Goal: Information Seeking & Learning: Learn about a topic

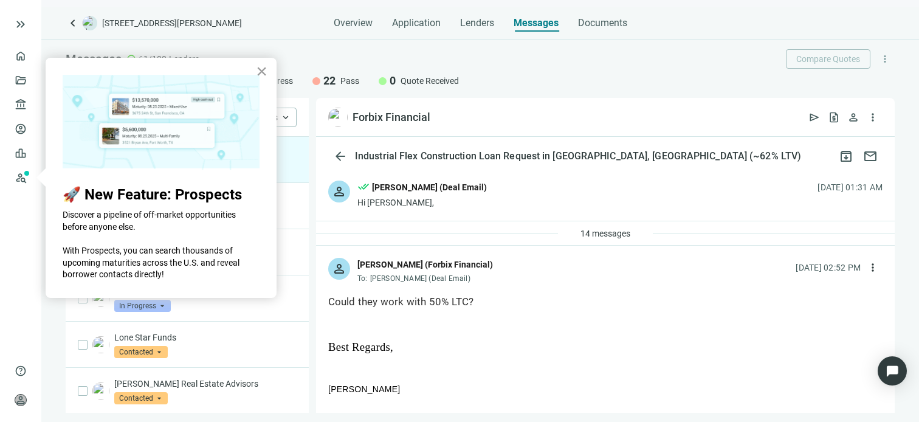
click at [259, 66] on button "×" at bounding box center [262, 70] width 12 height 19
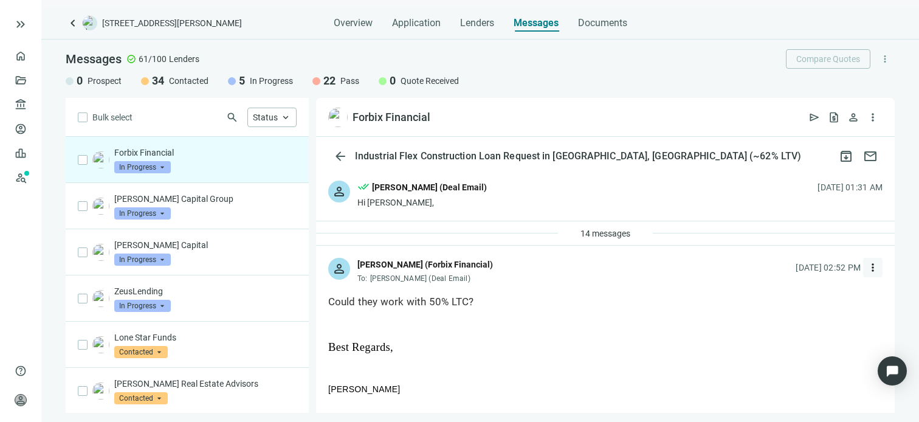
click at [866, 269] on span "more_vert" at bounding box center [872, 267] width 12 height 12
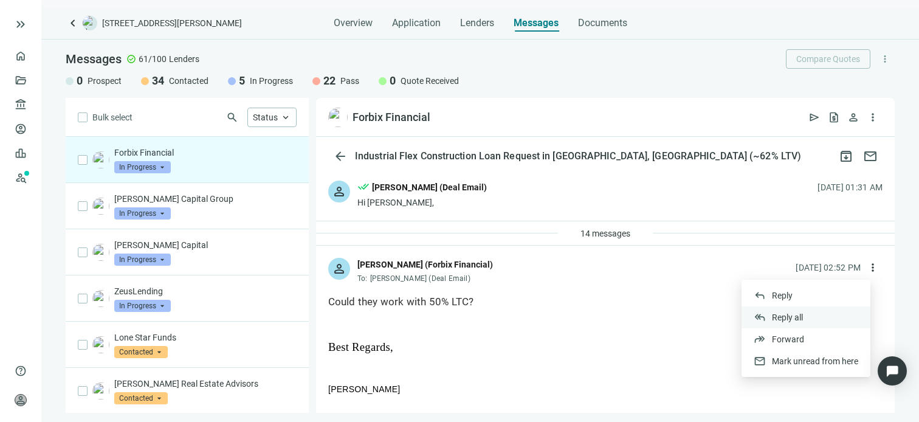
click at [785, 317] on span "Reply all" at bounding box center [787, 317] width 31 height 10
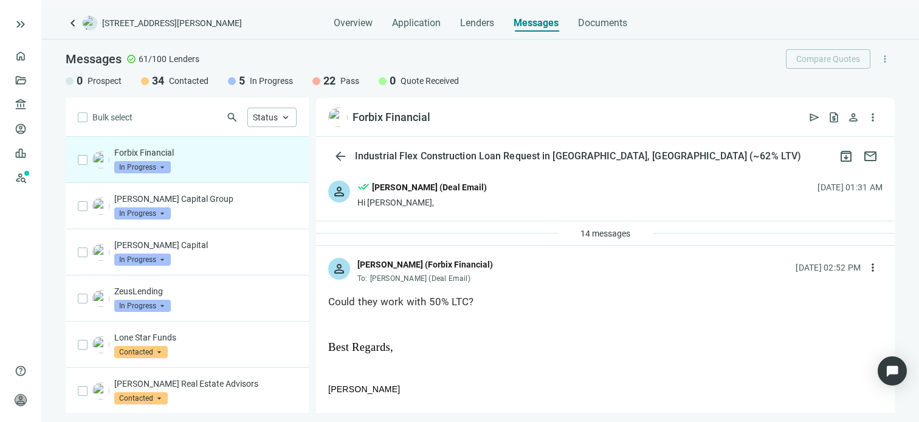
type textarea "**********"
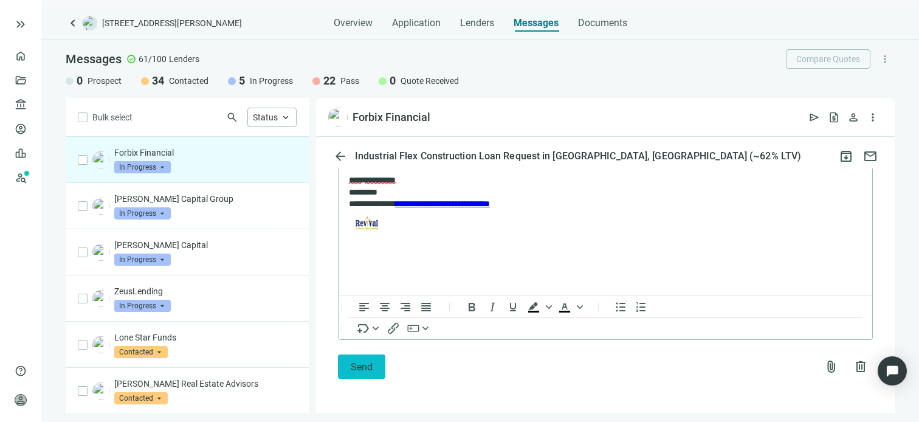
click at [369, 371] on span "Send" at bounding box center [362, 367] width 22 height 12
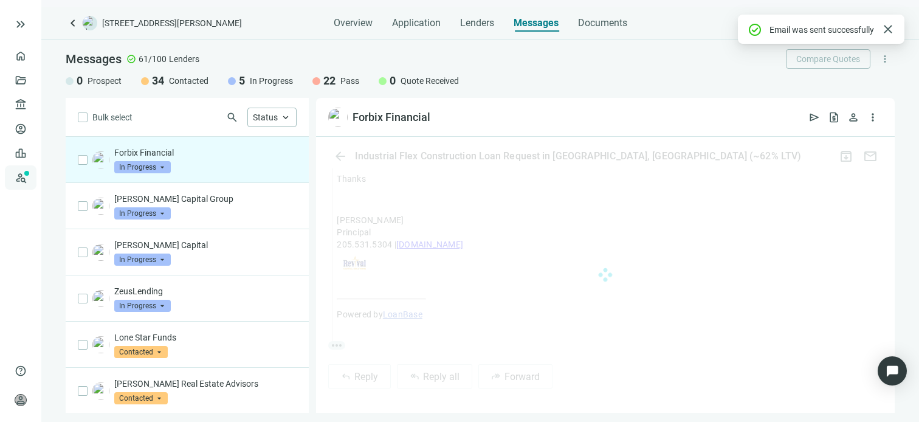
scroll to position [1025, 0]
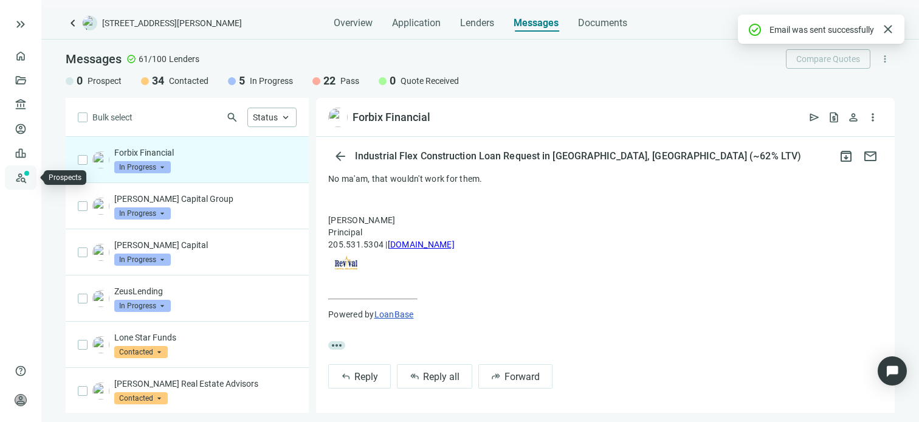
click at [30, 180] on link "Prospects New" at bounding box center [49, 177] width 39 height 24
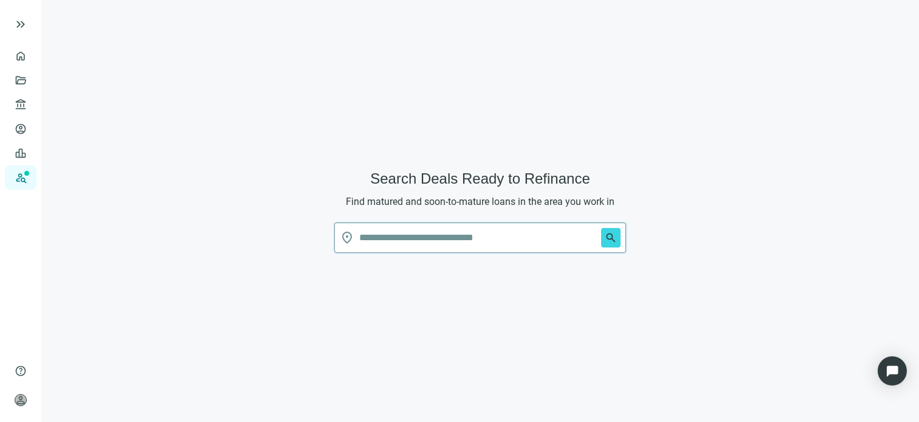
click at [425, 241] on input "text" at bounding box center [477, 237] width 237 height 29
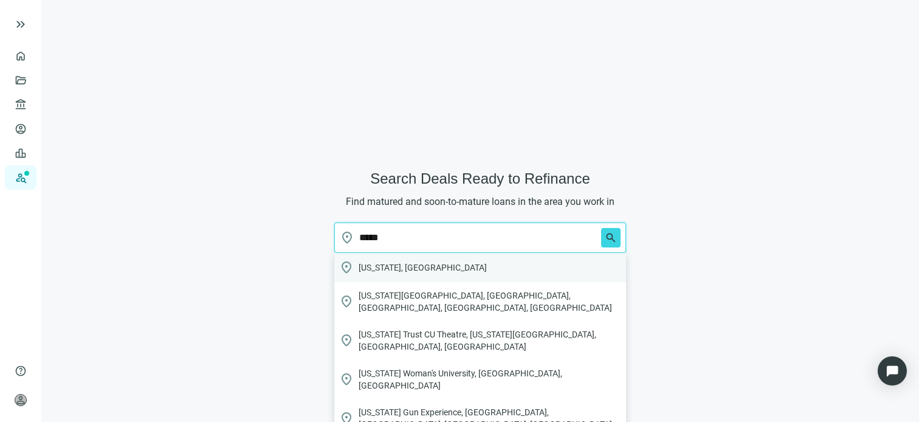
click at [393, 263] on span "Texas, USA" at bounding box center [422, 267] width 128 height 12
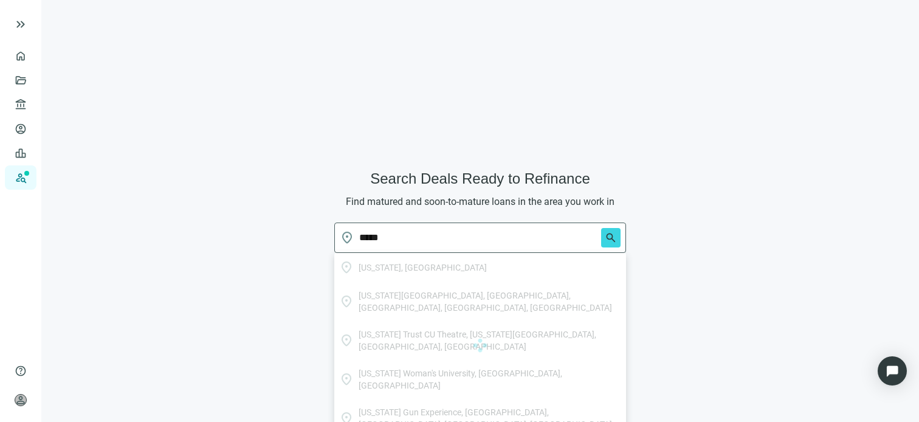
type input "**********"
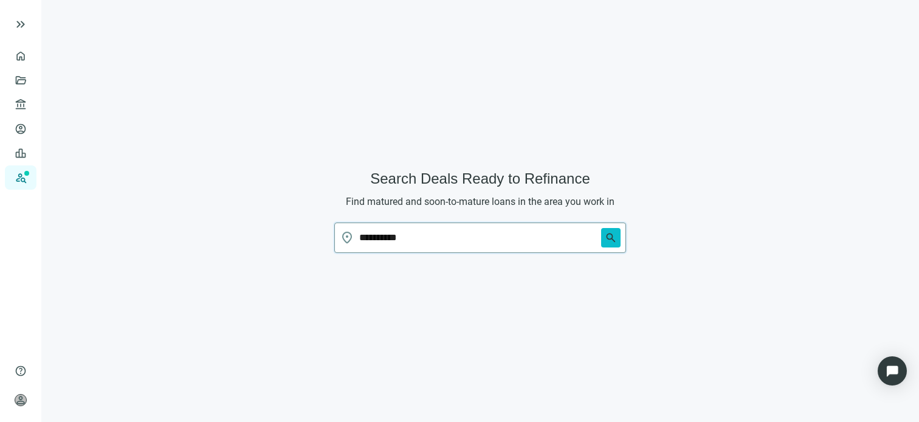
click at [608, 231] on span "search" at bounding box center [610, 237] width 12 height 12
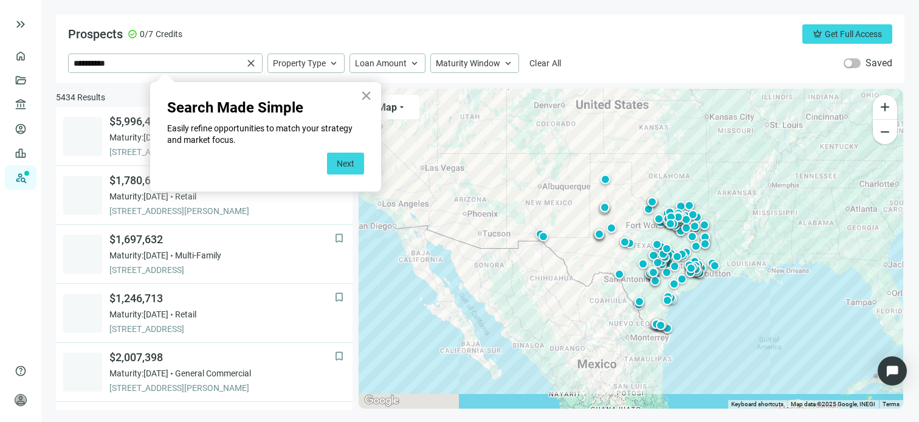
click at [366, 96] on button "×" at bounding box center [366, 95] width 12 height 19
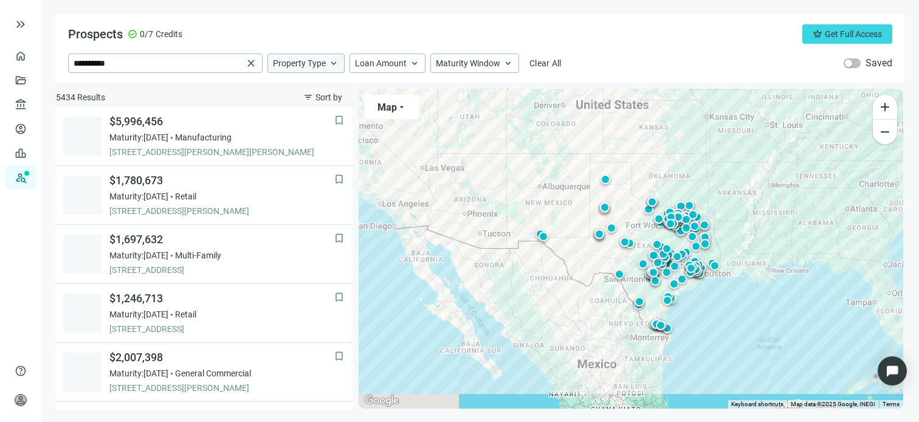
click at [336, 65] on span "keyboard_arrow_up" at bounding box center [333, 63] width 11 height 11
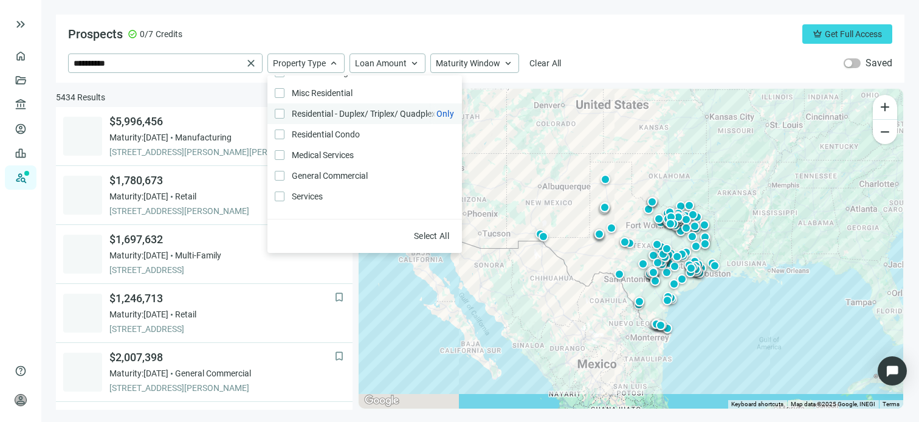
scroll to position [259, 0]
click at [645, 30] on div "Prospects check_circle 0/7 Credits crown Get Full Access" at bounding box center [480, 33] width 824 height 19
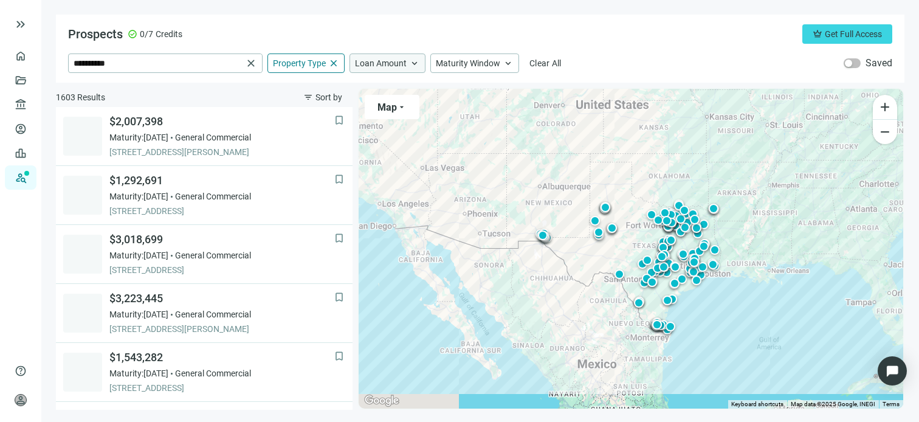
click at [405, 66] on div "Loan Amount keyboard_arrow_up" at bounding box center [387, 62] width 76 height 19
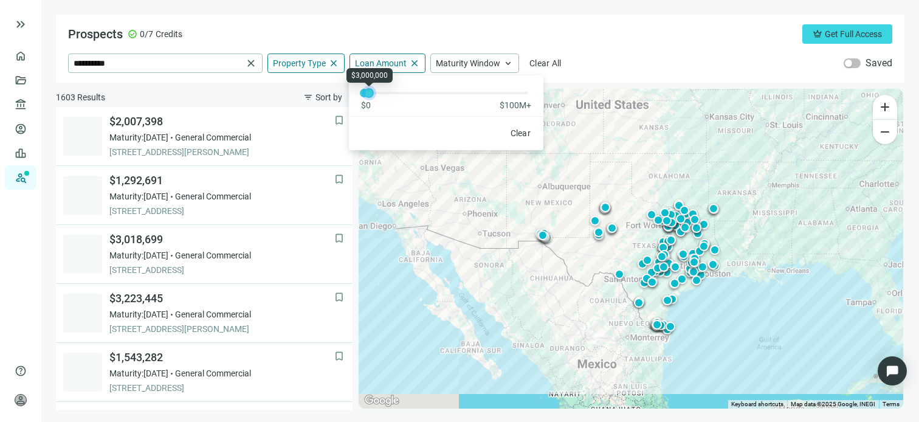
click at [367, 95] on div at bounding box center [369, 93] width 6 height 6
drag, startPoint x: 362, startPoint y: 94, endPoint x: 369, endPoint y: 95, distance: 7.4
click at [369, 95] on div at bounding box center [372, 93] width 6 height 6
click at [524, 129] on span "Clear" at bounding box center [520, 133] width 21 height 10
click at [378, 62] on span "Loan Amount" at bounding box center [381, 63] width 52 height 11
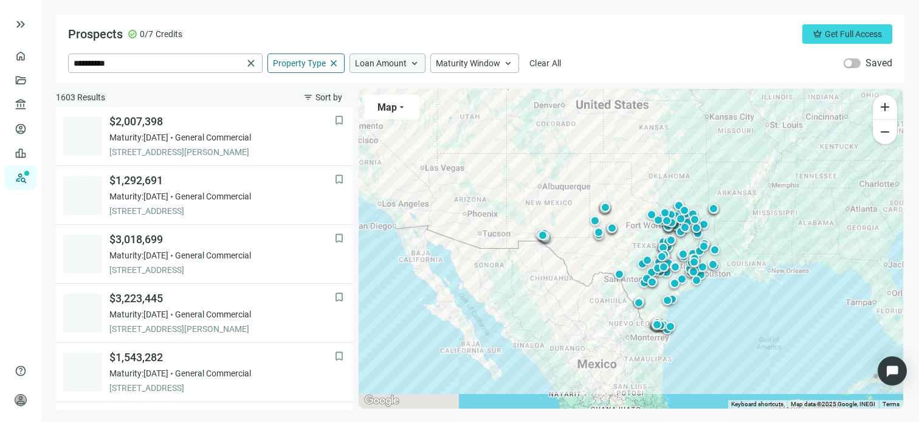
click at [388, 64] on span "Loan Amount" at bounding box center [381, 63] width 52 height 11
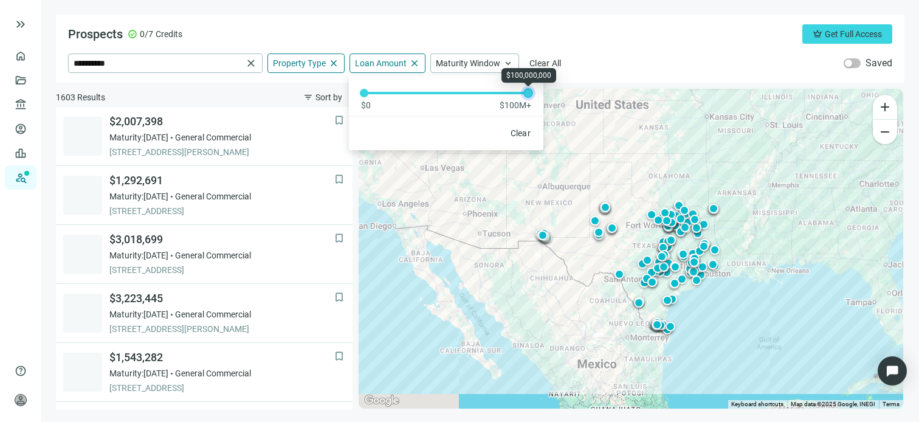
drag, startPoint x: 365, startPoint y: 94, endPoint x: 547, endPoint y: 100, distance: 182.4
click at [547, 100] on div "**********" at bounding box center [480, 212] width 848 height 395
click at [365, 95] on div at bounding box center [366, 93] width 6 height 6
click at [413, 114] on div "$0 $100M+ Clear" at bounding box center [446, 112] width 194 height 75
click at [634, 37] on div "Prospects check_circle 0/7 Credits crown Get Full Access" at bounding box center [480, 33] width 824 height 19
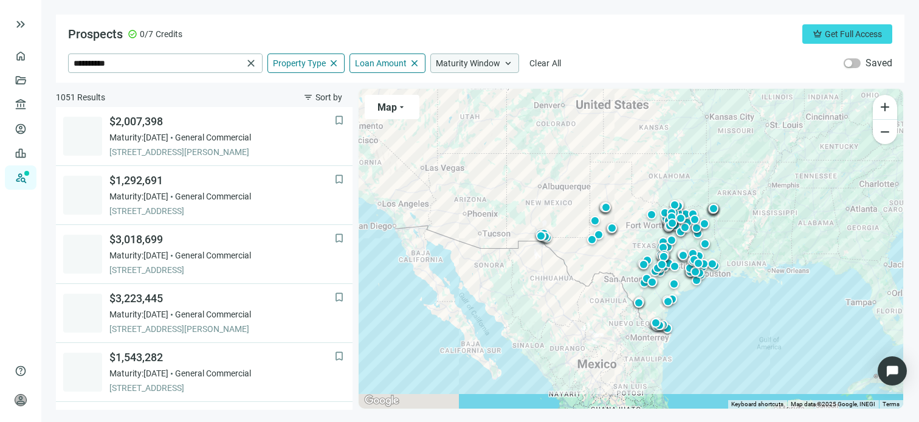
click at [493, 69] on div "Maturity Window keyboard_arrow_up" at bounding box center [474, 62] width 89 height 19
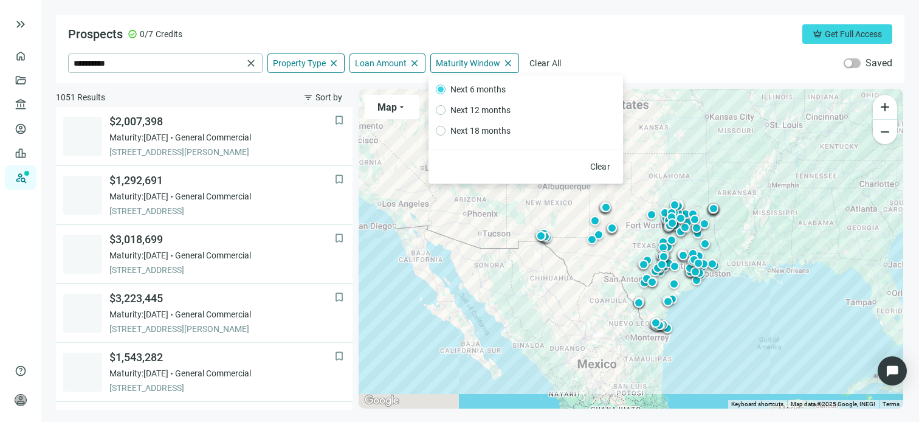
click at [640, 28] on div "Prospects check_circle 0/7 Credits crown Get Full Access" at bounding box center [480, 33] width 824 height 19
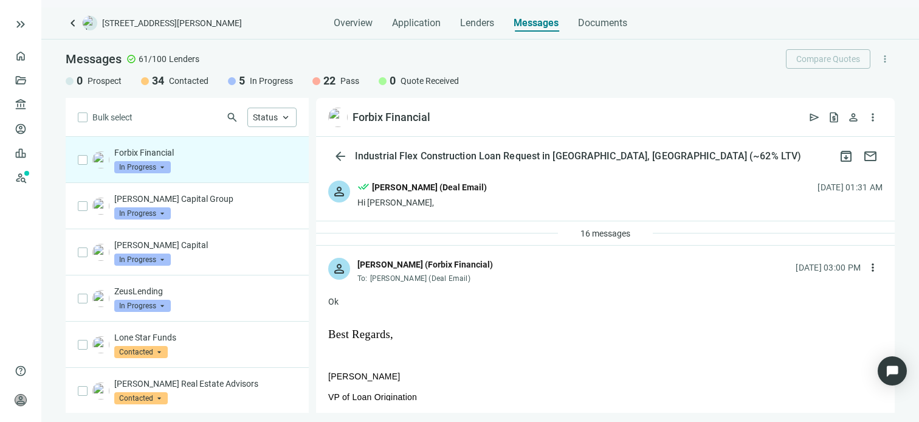
click at [165, 167] on span "In Progress" at bounding box center [142, 167] width 56 height 12
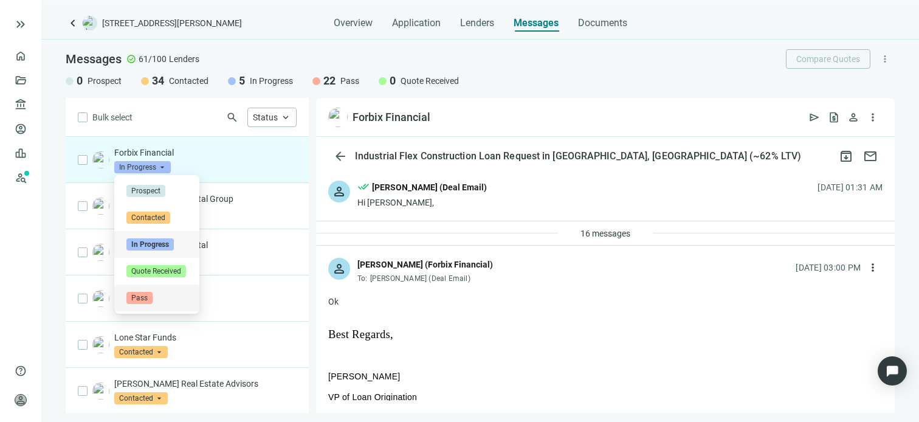
click at [145, 298] on span "Pass" at bounding box center [139, 298] width 26 height 12
